Goal: Task Accomplishment & Management: Manage account settings

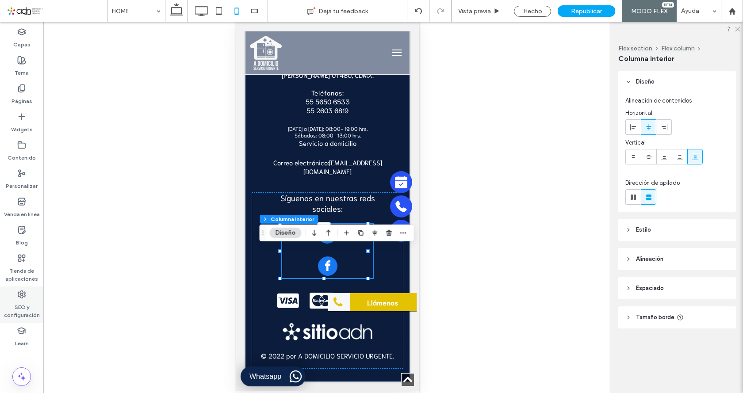
click at [21, 309] on label "SEO y configuración" at bounding box center [21, 309] width 43 height 20
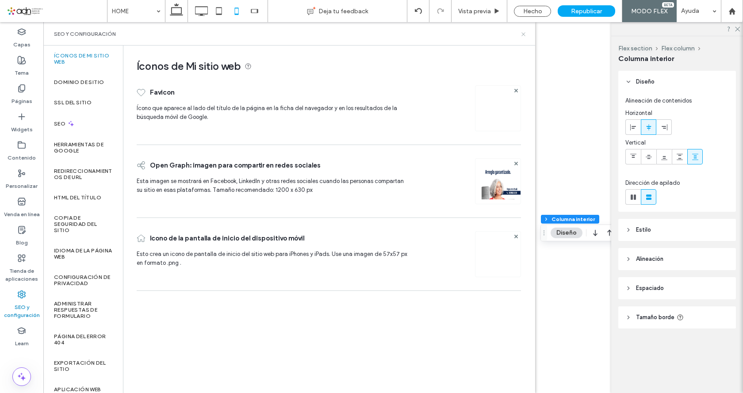
click at [522, 34] on icon at bounding box center [523, 34] width 7 height 7
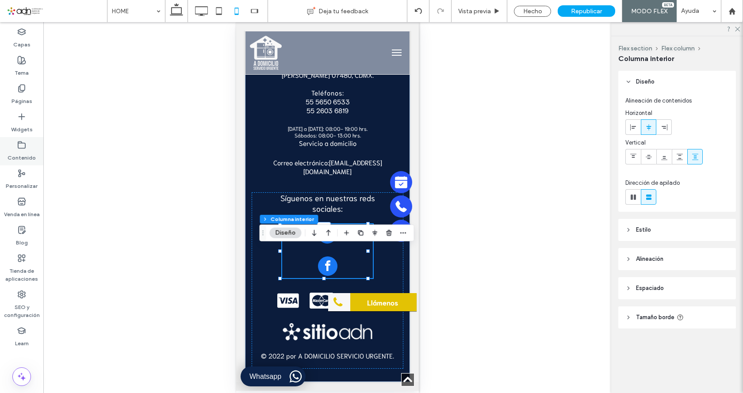
click at [23, 147] on icon at bounding box center [21, 145] width 9 height 9
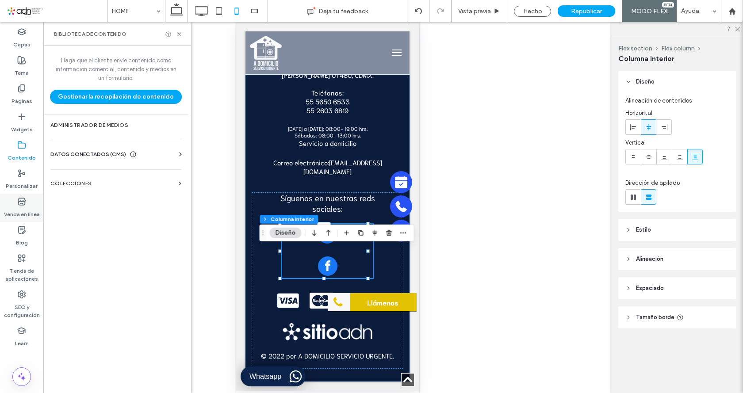
click at [22, 176] on icon at bounding box center [21, 173] width 9 height 9
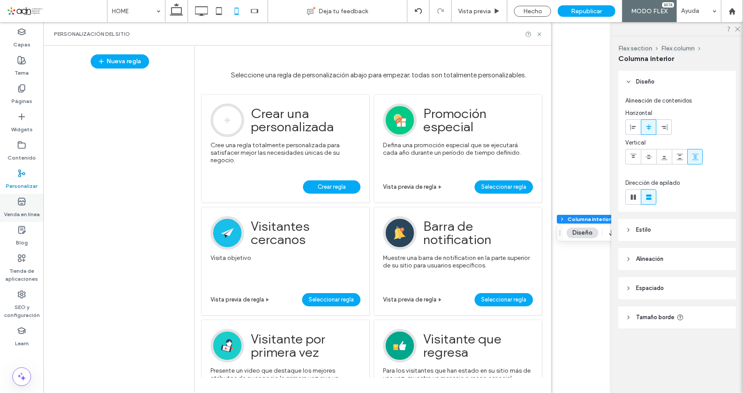
click at [22, 212] on label "Venda en línea" at bounding box center [22, 212] width 36 height 12
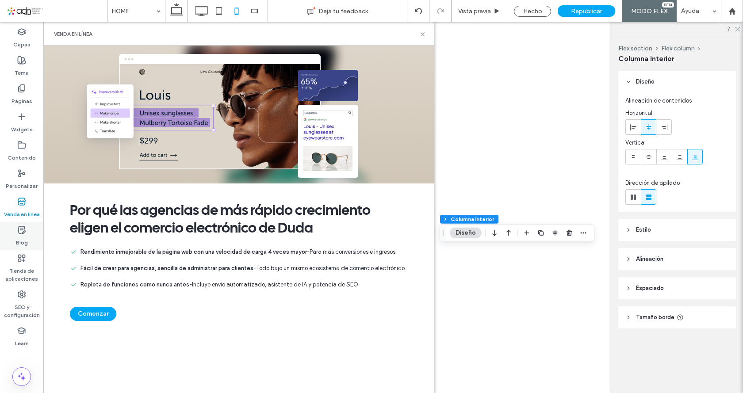
click at [24, 241] on label "Blog" at bounding box center [22, 240] width 12 height 12
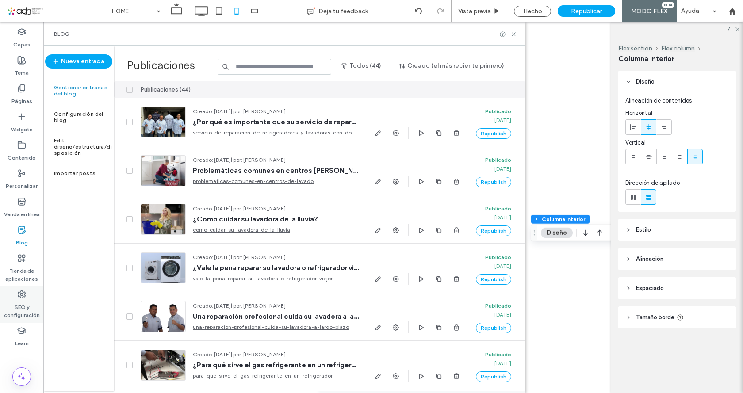
click at [19, 313] on label "SEO y configuración" at bounding box center [21, 309] width 43 height 20
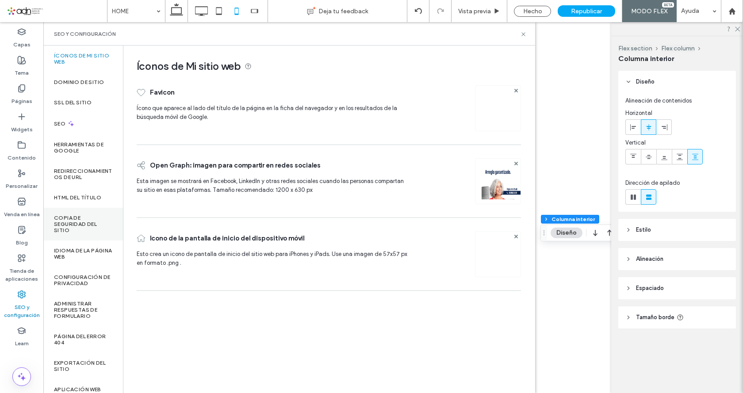
click at [80, 226] on label "Copia de seguridad del sitio" at bounding box center [83, 224] width 58 height 19
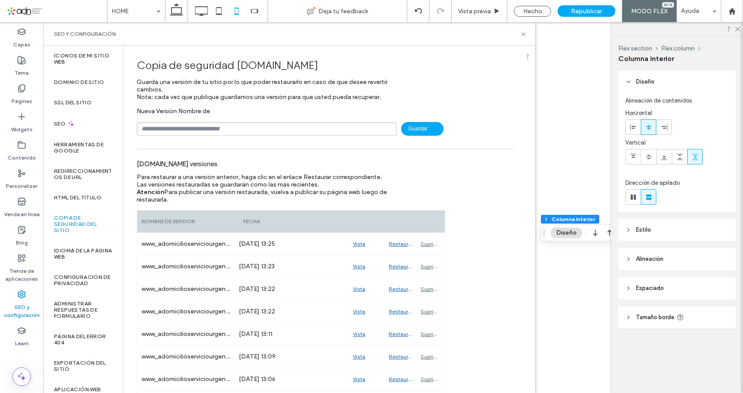
click at [215, 127] on input "text" at bounding box center [267, 129] width 260 height 14
type input "*"
type input "**********"
click at [425, 125] on span "Guardar" at bounding box center [422, 129] width 42 height 14
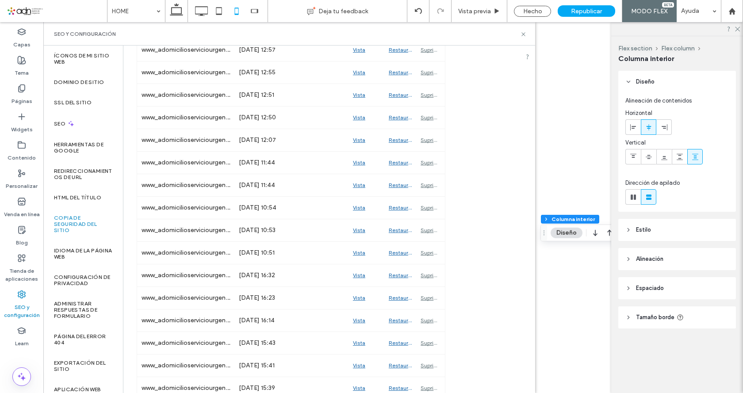
scroll to position [398, 0]
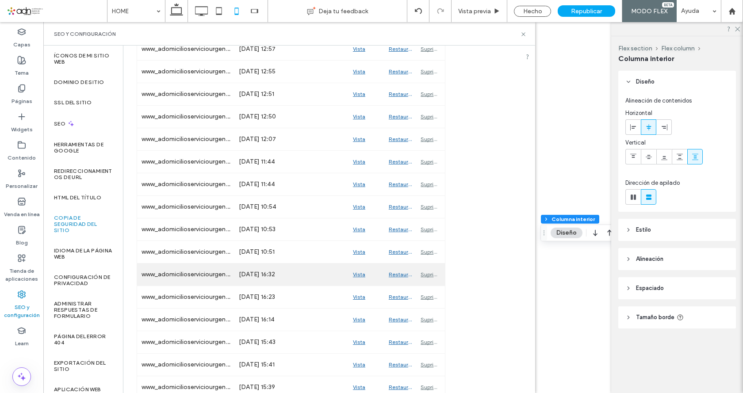
click at [398, 275] on div "Restaurar" at bounding box center [400, 275] width 32 height 22
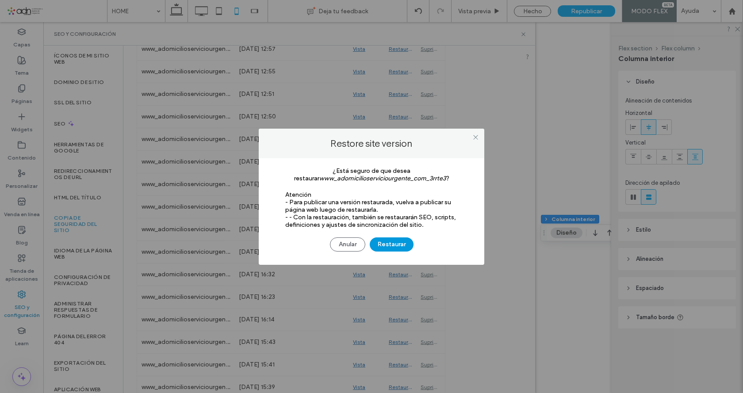
click at [395, 248] on button "Restaurar" at bounding box center [392, 245] width 44 height 14
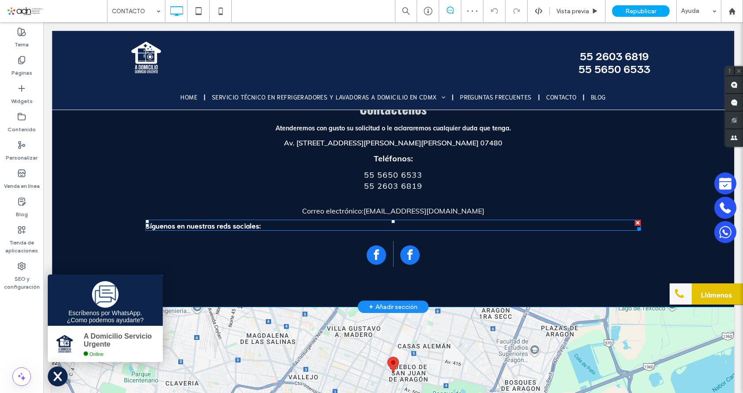
click at [251, 227] on strong "Síguenos en nuestras reds sociales:" at bounding box center [203, 225] width 115 height 9
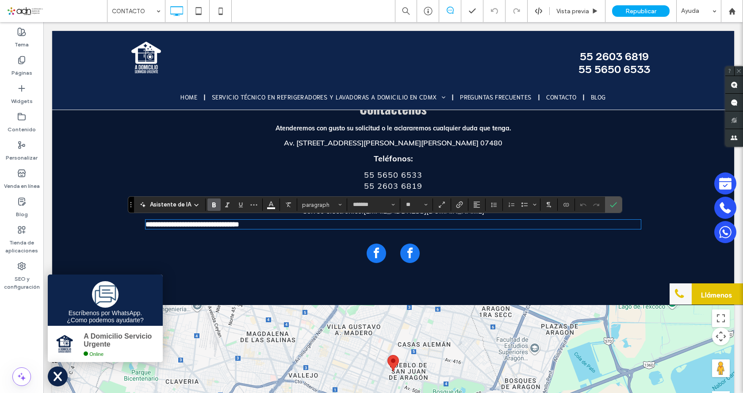
type input "*******"
type input "**"
click at [478, 206] on icon "Alineación" at bounding box center [476, 204] width 7 height 7
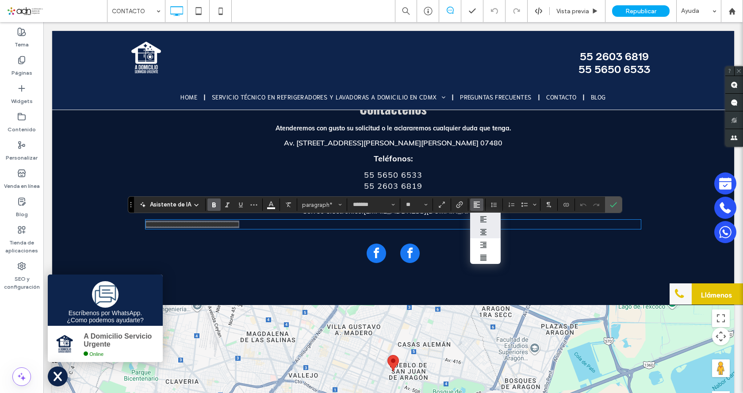
click at [487, 234] on div "ui.textEditor.alignment.center" at bounding box center [486, 232] width 12 height 7
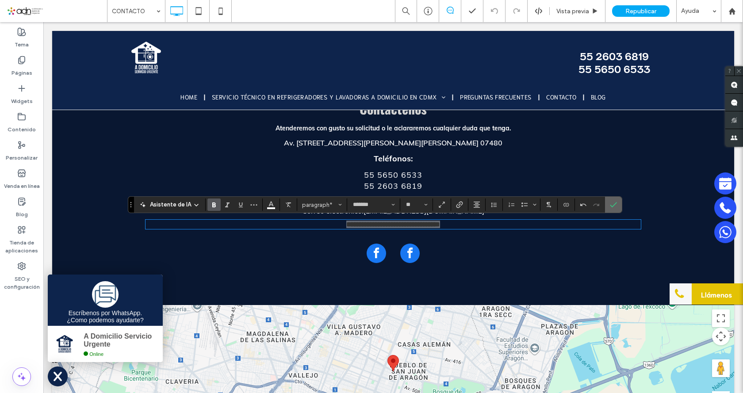
click at [610, 201] on icon "Confirmar" at bounding box center [613, 204] width 7 height 7
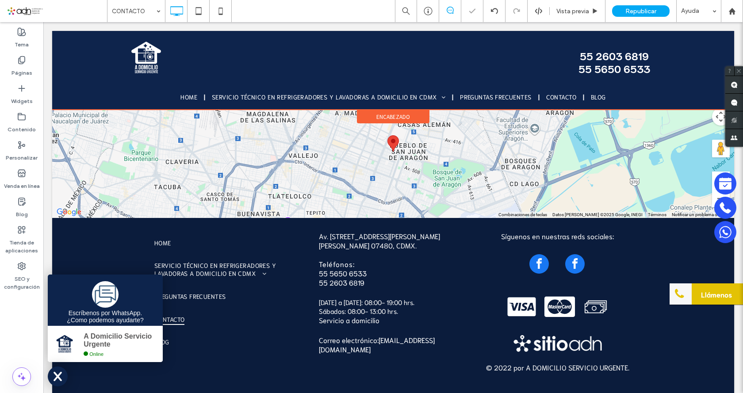
scroll to position [1214, 0]
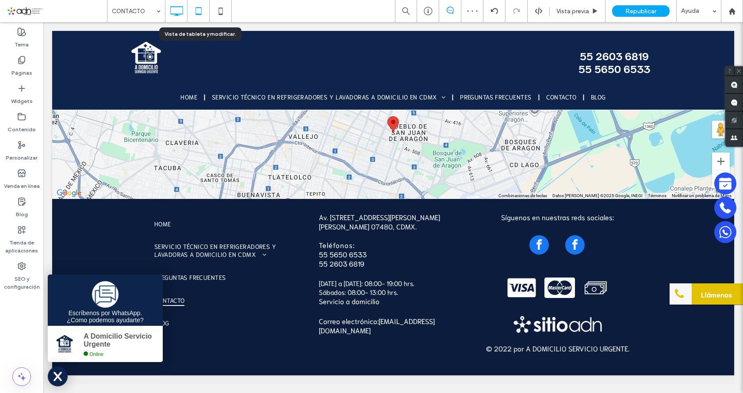
click at [199, 12] on icon at bounding box center [199, 11] width 18 height 18
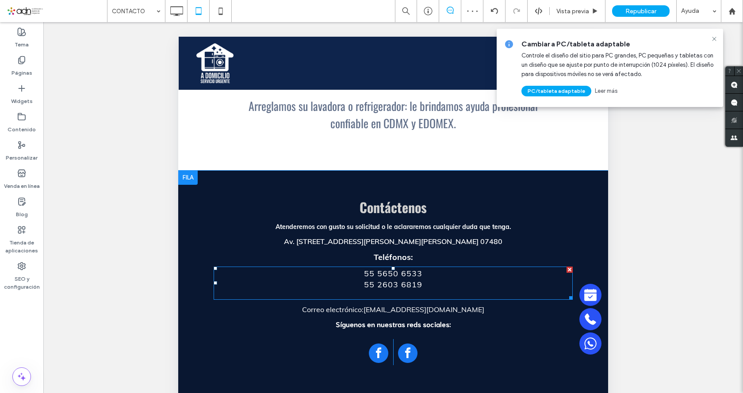
scroll to position [973, 0]
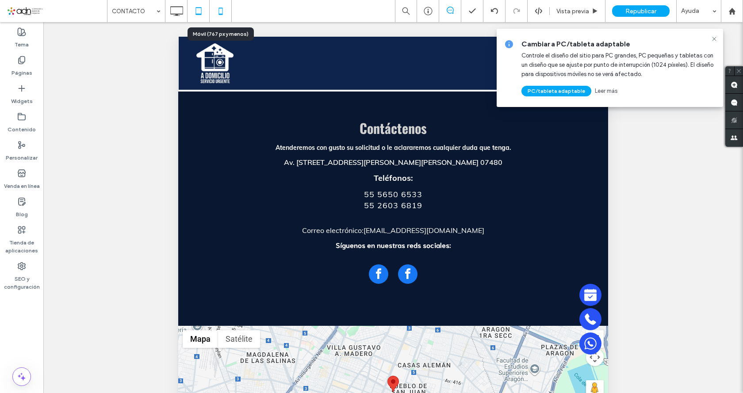
click at [217, 15] on icon at bounding box center [221, 11] width 18 height 18
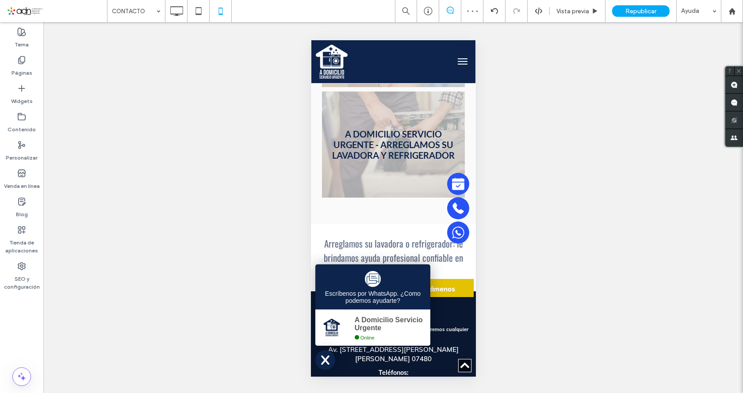
scroll to position [0, 0]
click at [330, 355] on icon at bounding box center [324, 360] width 19 height 19
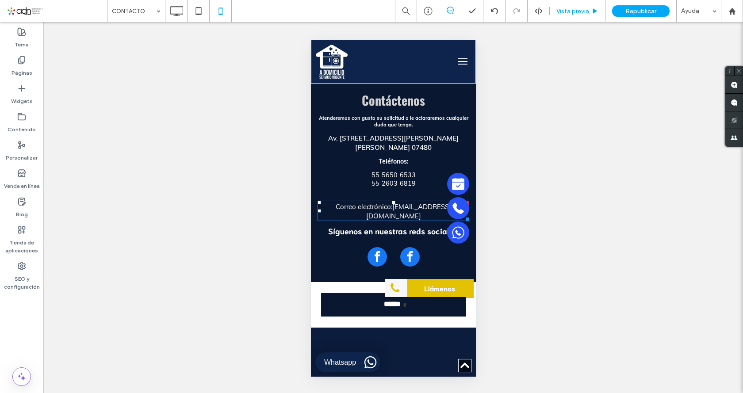
scroll to position [1150, 0]
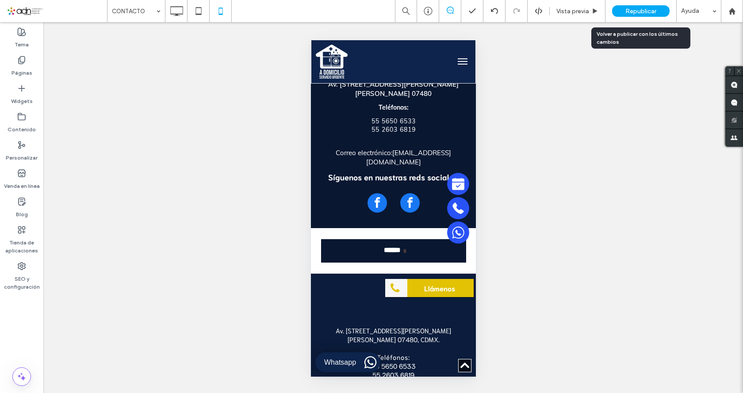
click at [634, 10] on span "Republicar" at bounding box center [640, 12] width 31 height 8
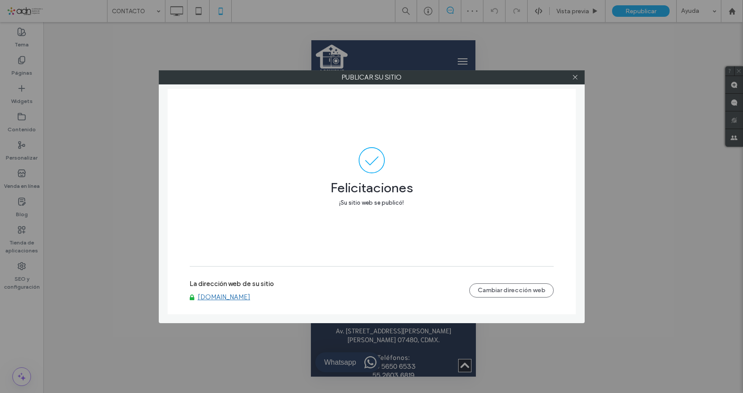
click at [572, 77] on icon at bounding box center [575, 77] width 7 height 7
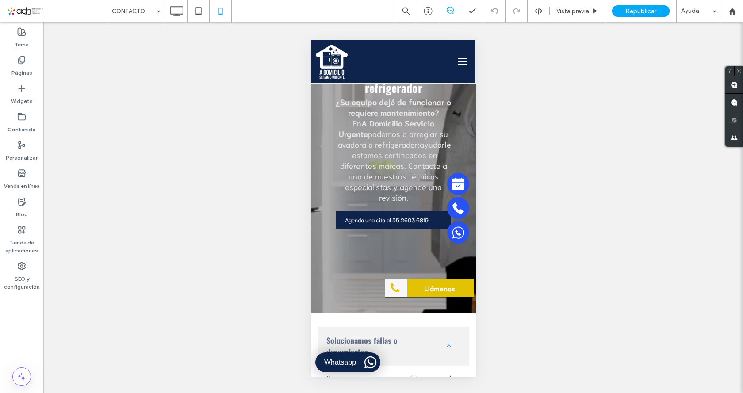
scroll to position [0, 0]
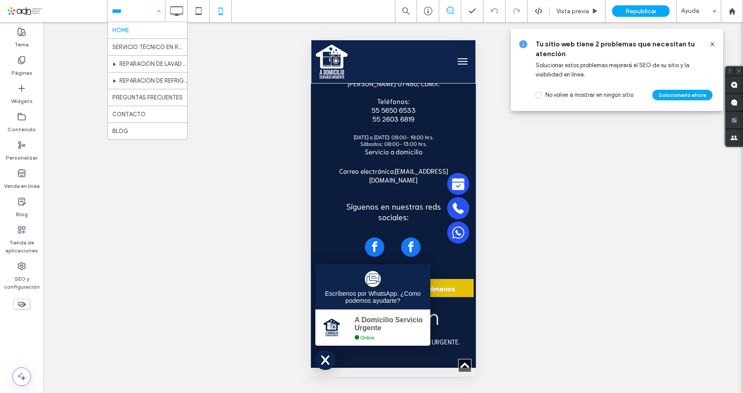
click at [134, 15] on input at bounding box center [134, 11] width 44 height 22
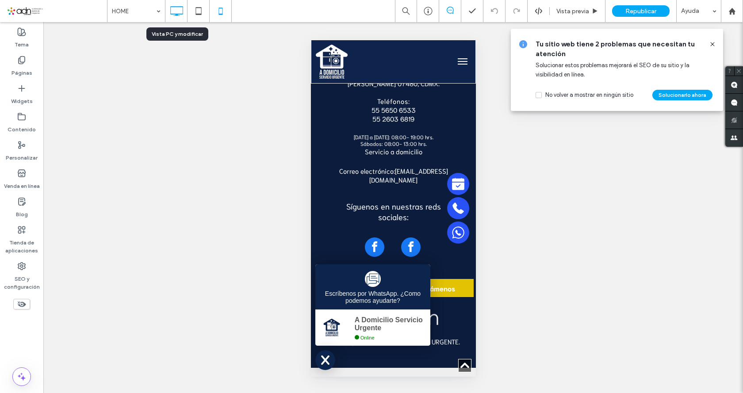
click at [175, 14] on use at bounding box center [176, 11] width 13 height 10
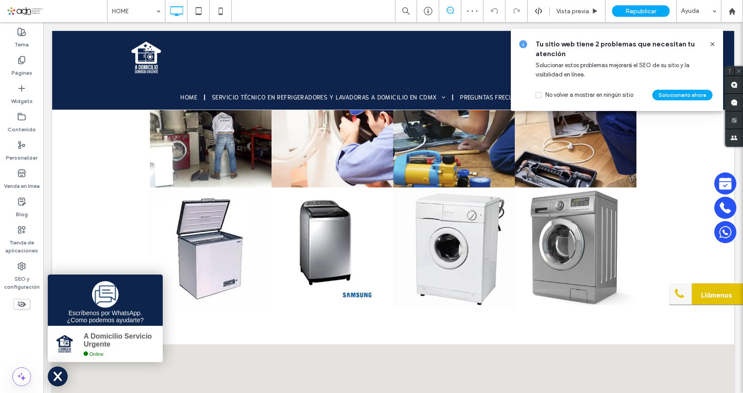
scroll to position [2423, 0]
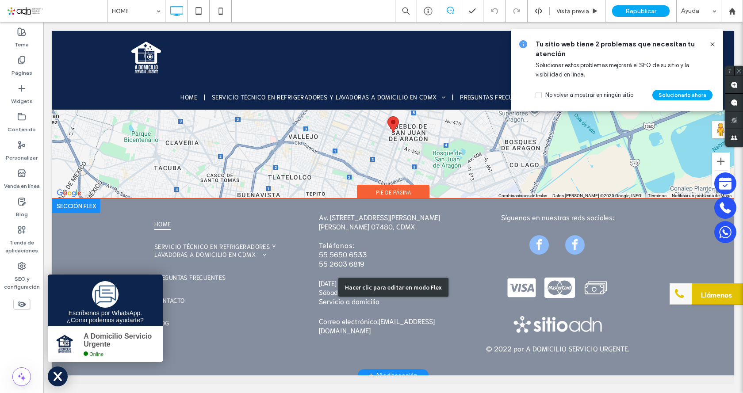
drag, startPoint x: 522, startPoint y: 256, endPoint x: 507, endPoint y: 248, distance: 17.4
click at [522, 255] on div "Hacer clic para editar en modo Flex" at bounding box center [393, 287] width 682 height 176
click at [529, 255] on span "facebook" at bounding box center [538, 244] width 19 height 19
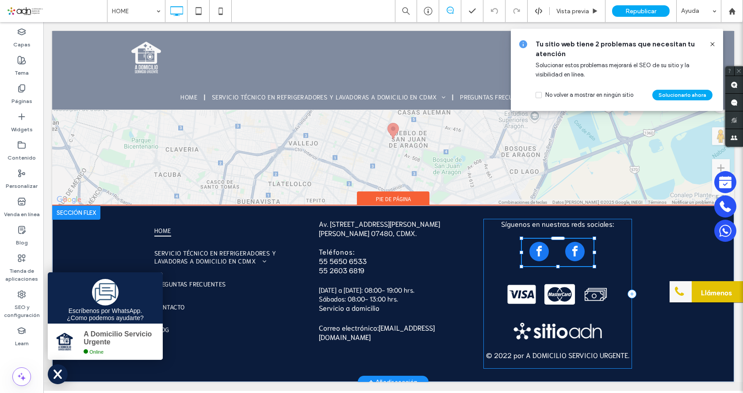
scroll to position [2412, 0]
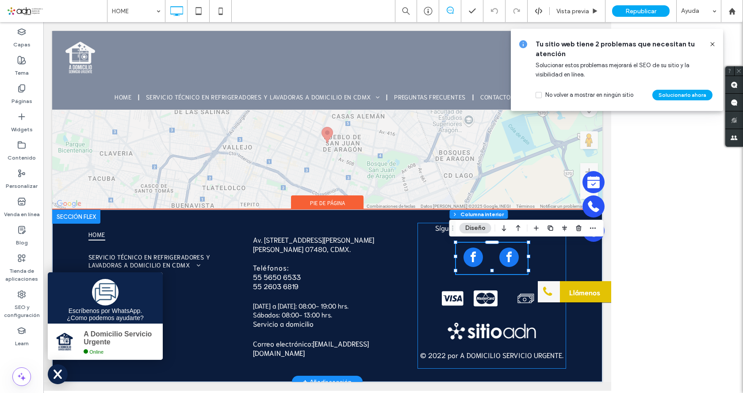
click at [491, 262] on div at bounding box center [492, 258] width 72 height 31
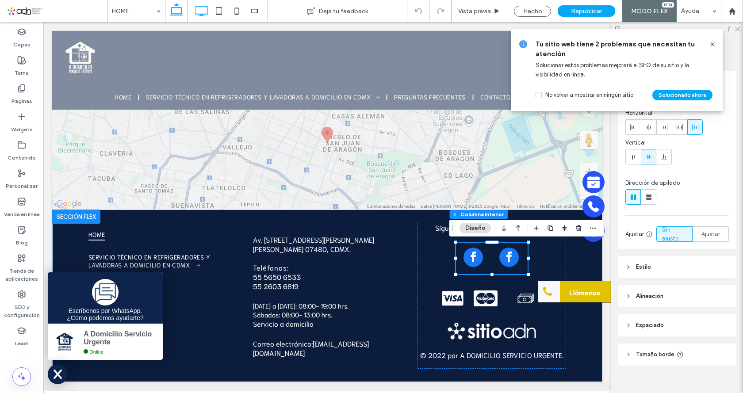
click at [201, 15] on use at bounding box center [201, 11] width 13 height 10
type input "**"
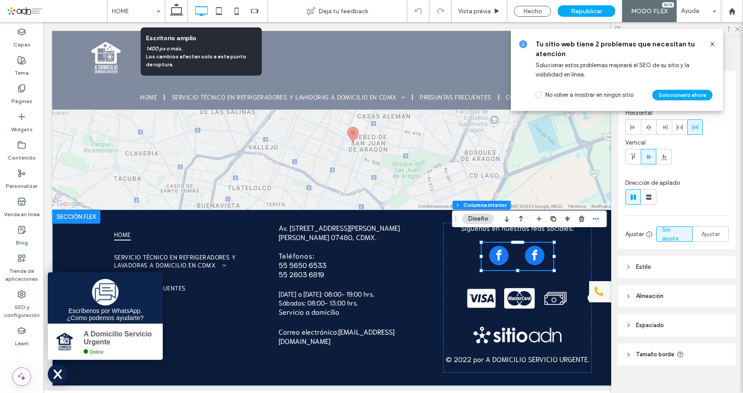
type input "**"
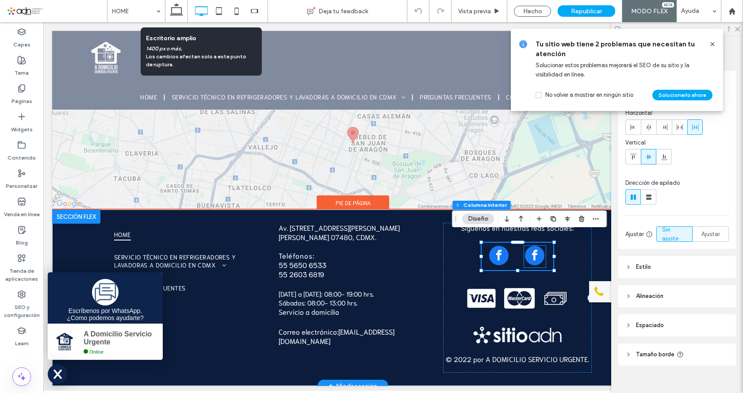
click at [490, 246] on div at bounding box center [497, 257] width 16 height 22
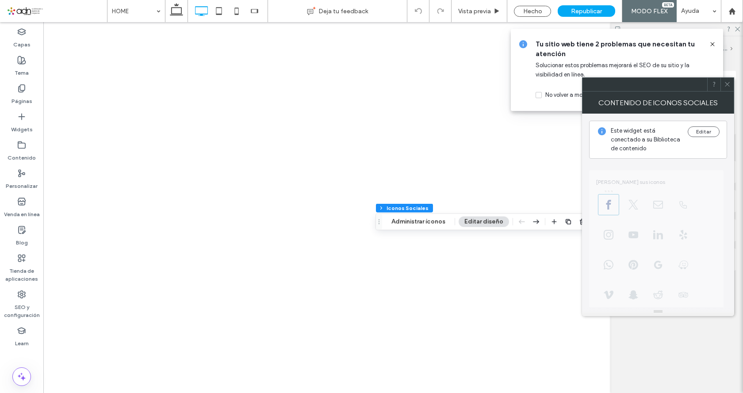
click at [727, 84] on icon at bounding box center [727, 84] width 7 height 7
type input "**"
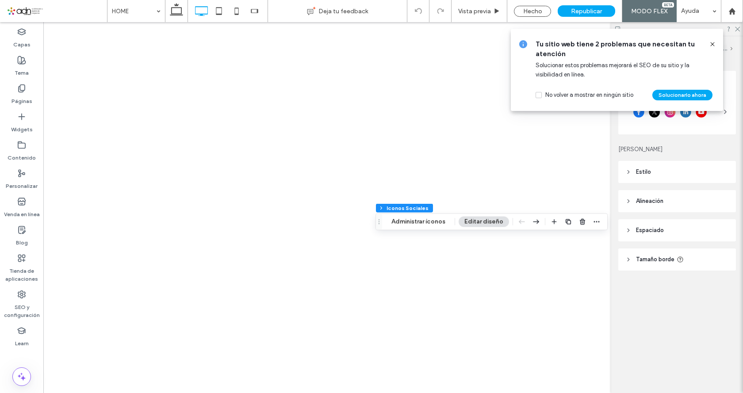
type input "****"
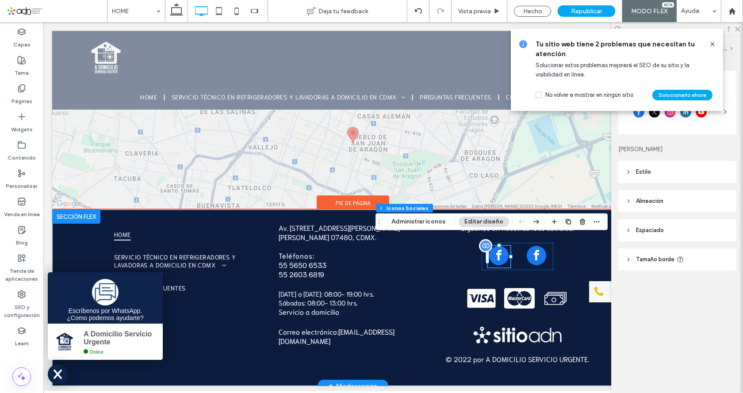
click at [491, 253] on span "facebook" at bounding box center [498, 255] width 19 height 19
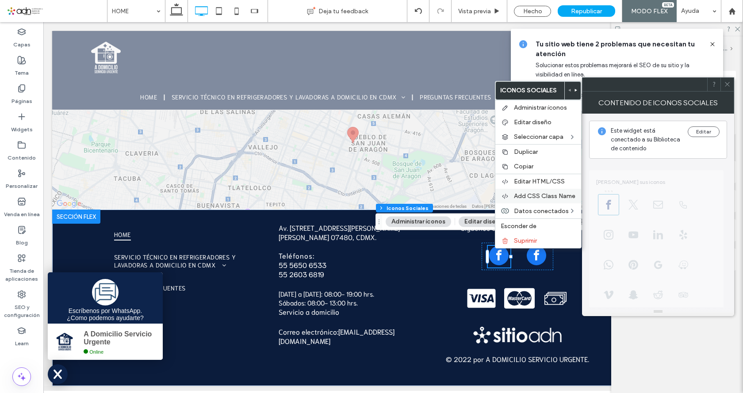
click at [546, 196] on span "Add CSS Class Name" at bounding box center [544, 196] width 61 height 8
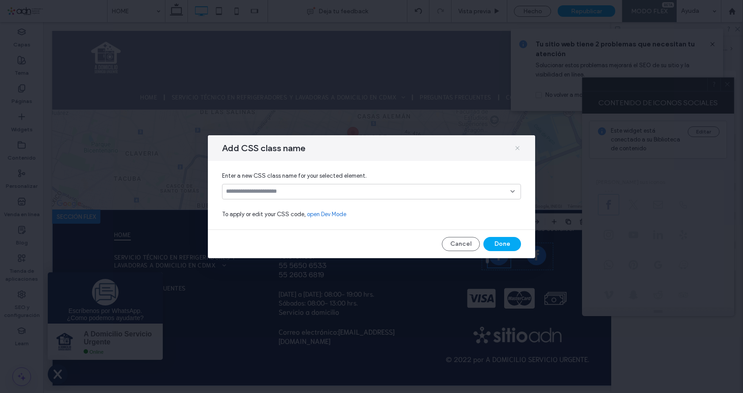
drag, startPoint x: 519, startPoint y: 151, endPoint x: 481, endPoint y: 127, distance: 44.5
click at [519, 151] on icon at bounding box center [517, 148] width 7 height 7
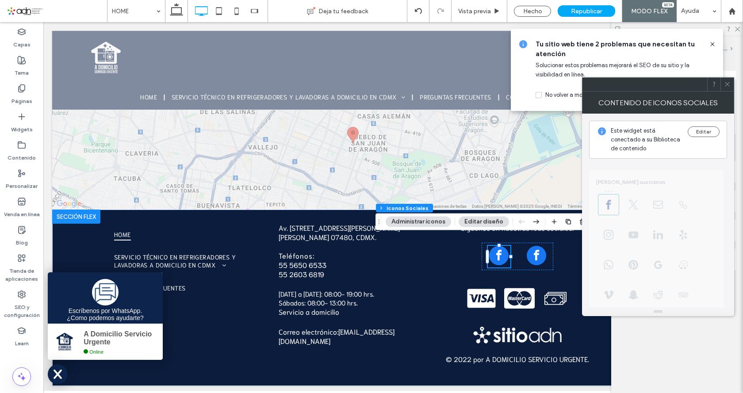
click at [730, 84] on icon at bounding box center [727, 84] width 7 height 7
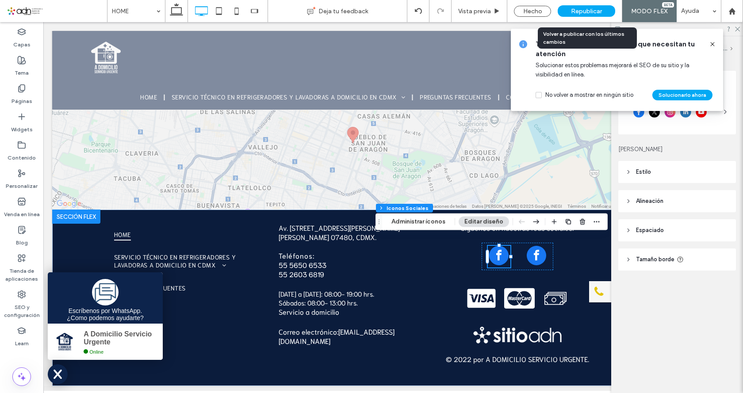
click at [572, 9] on span "Republicar" at bounding box center [586, 12] width 31 height 8
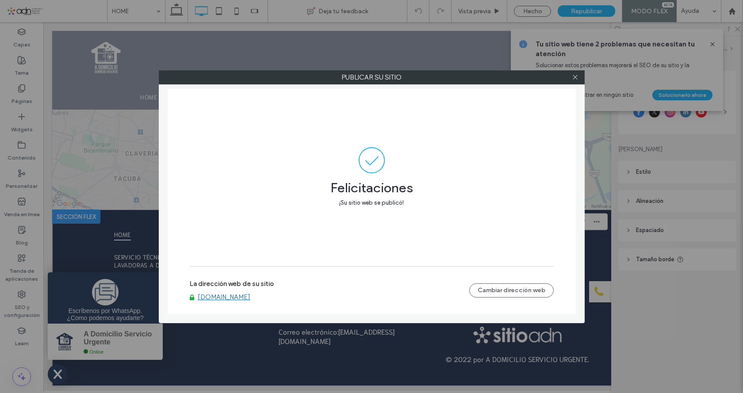
click at [250, 297] on link "[DOMAIN_NAME]" at bounding box center [224, 297] width 53 height 8
